Goal: Information Seeking & Learning: Learn about a topic

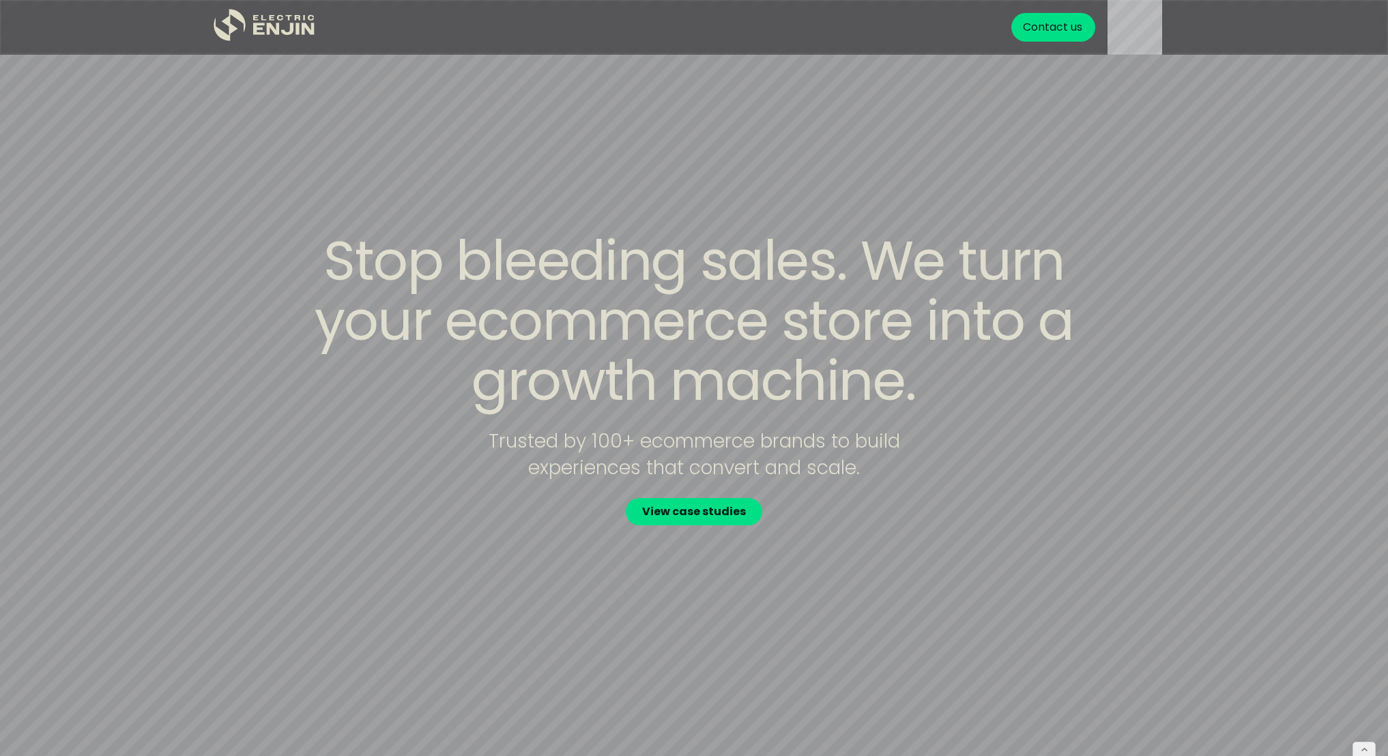
click at [782, 519] on div "Stop bleeding sales. We turn your ecommerce store into a growth machine. Truste…" at bounding box center [693, 378] width 873 height 295
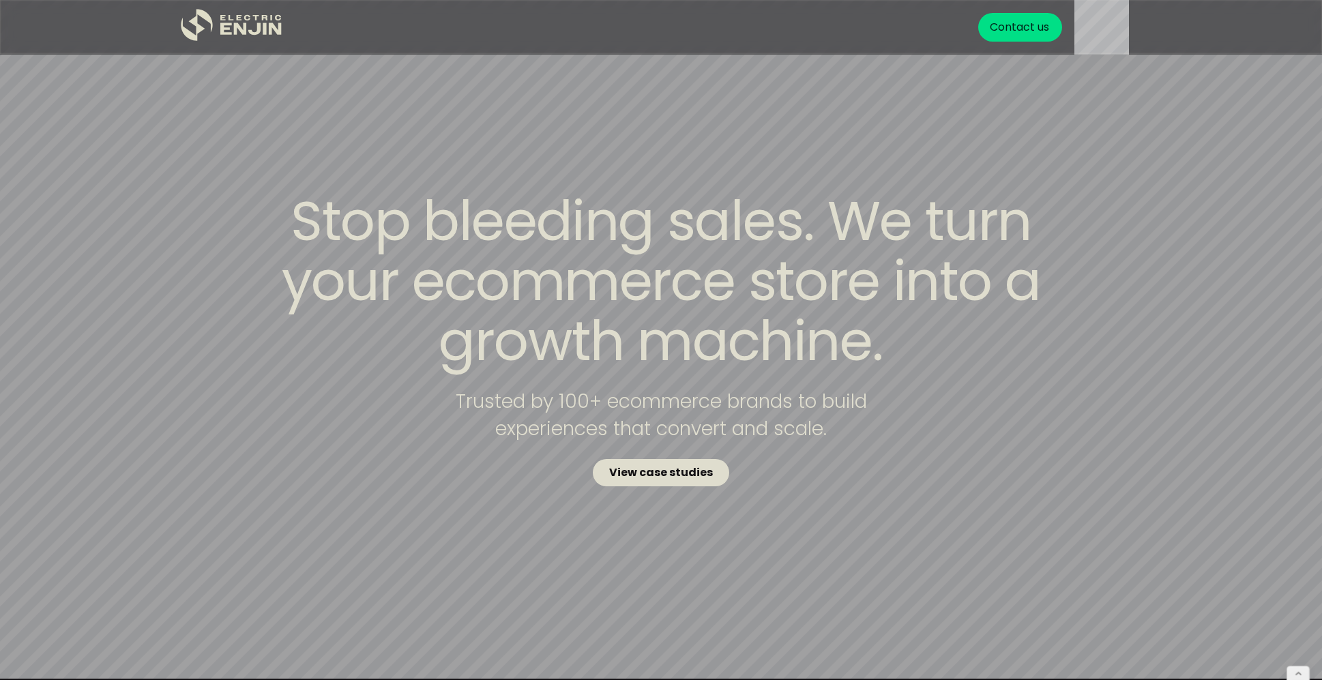
scroll to position [3, 0]
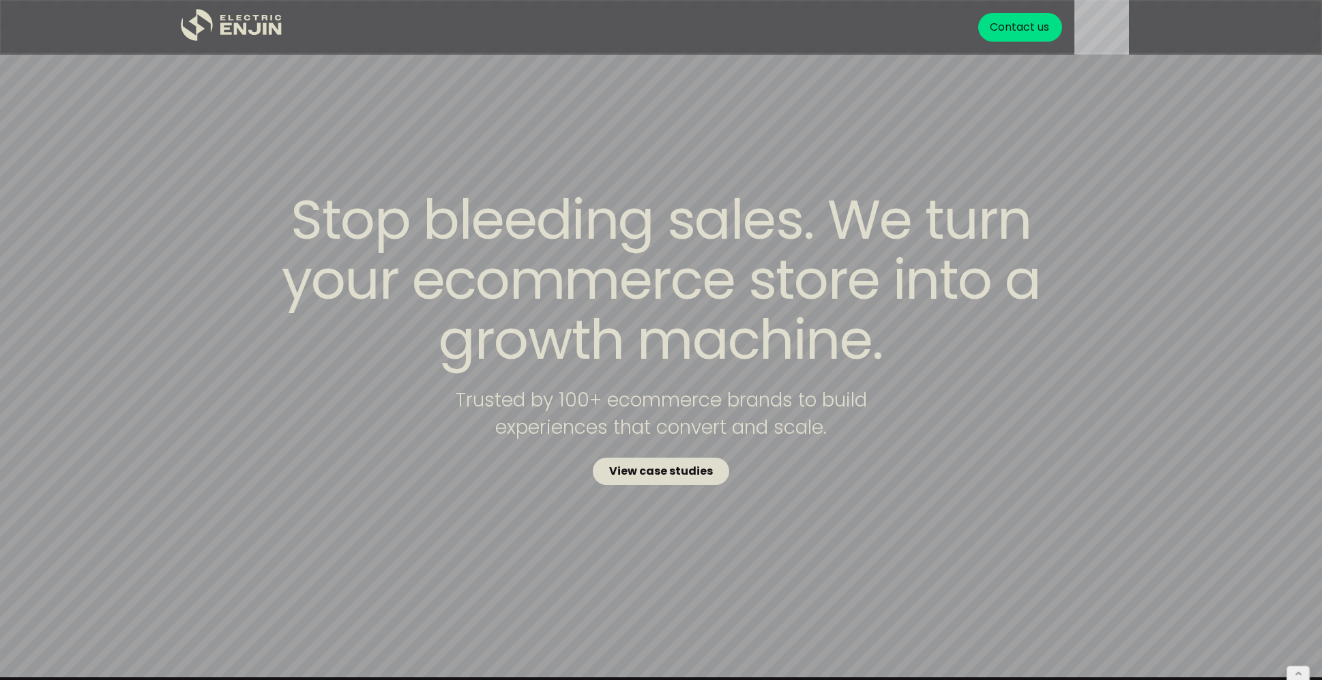
click at [682, 469] on strong "View case studies" at bounding box center [661, 471] width 104 height 16
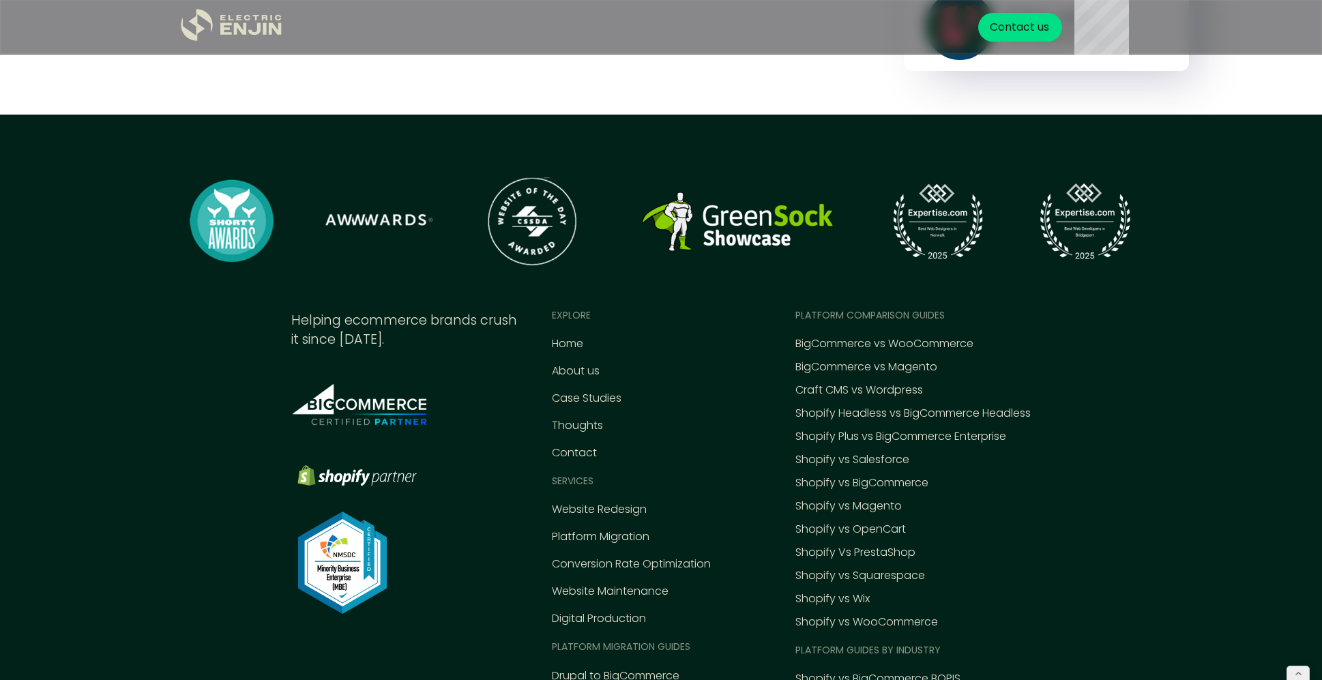
scroll to position [2724, 0]
